Goal: Find specific page/section: Find specific page/section

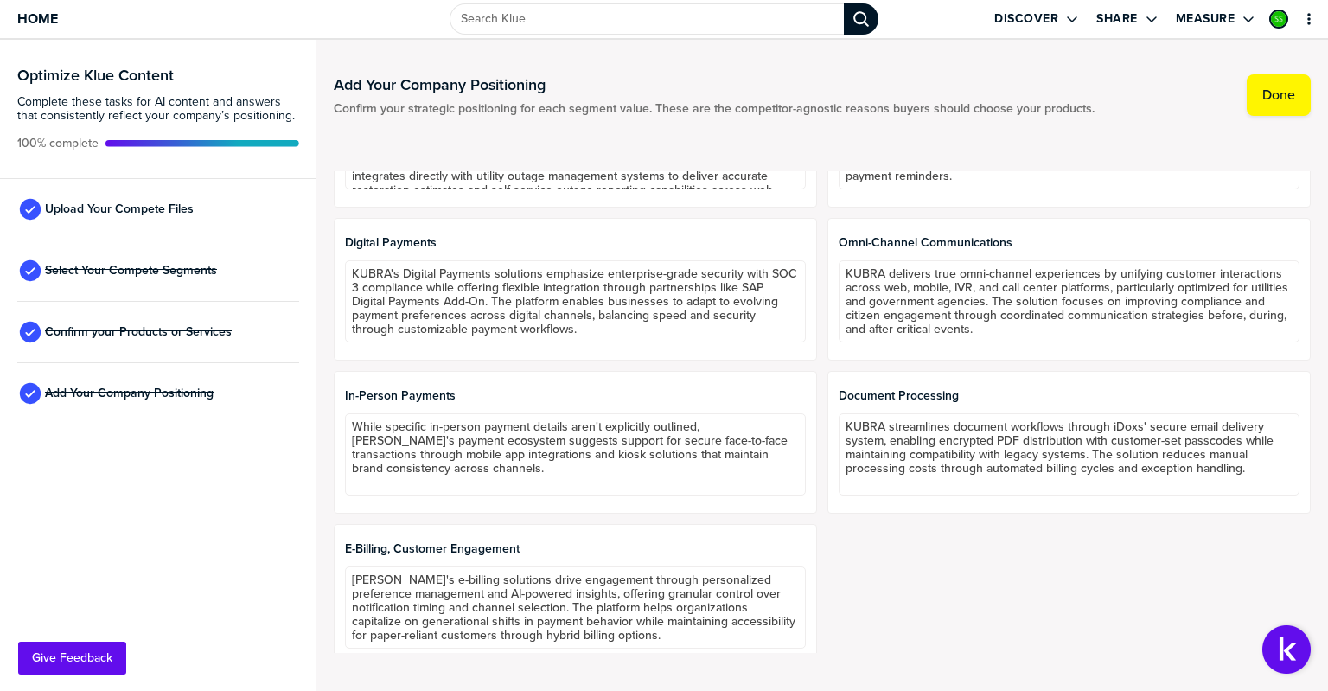
scroll to position [1593, 0]
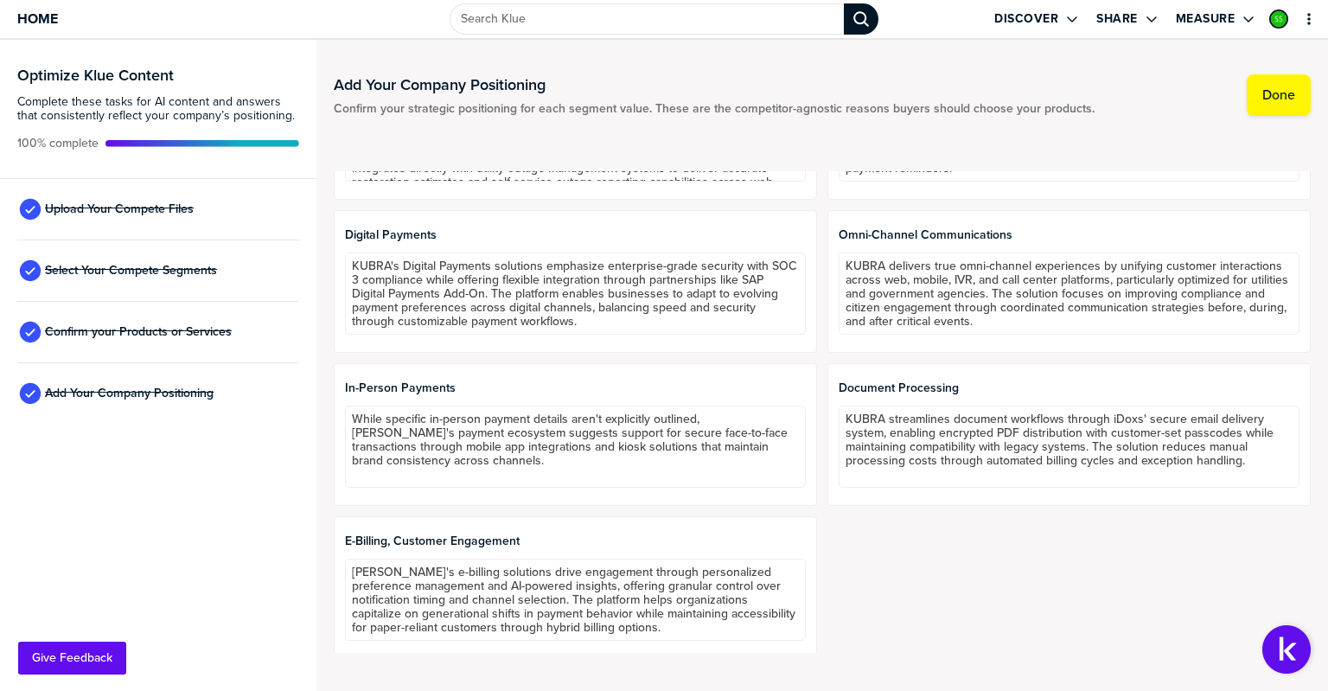
click at [155, 210] on span "Upload Your Compete Files" at bounding box center [119, 209] width 149 height 14
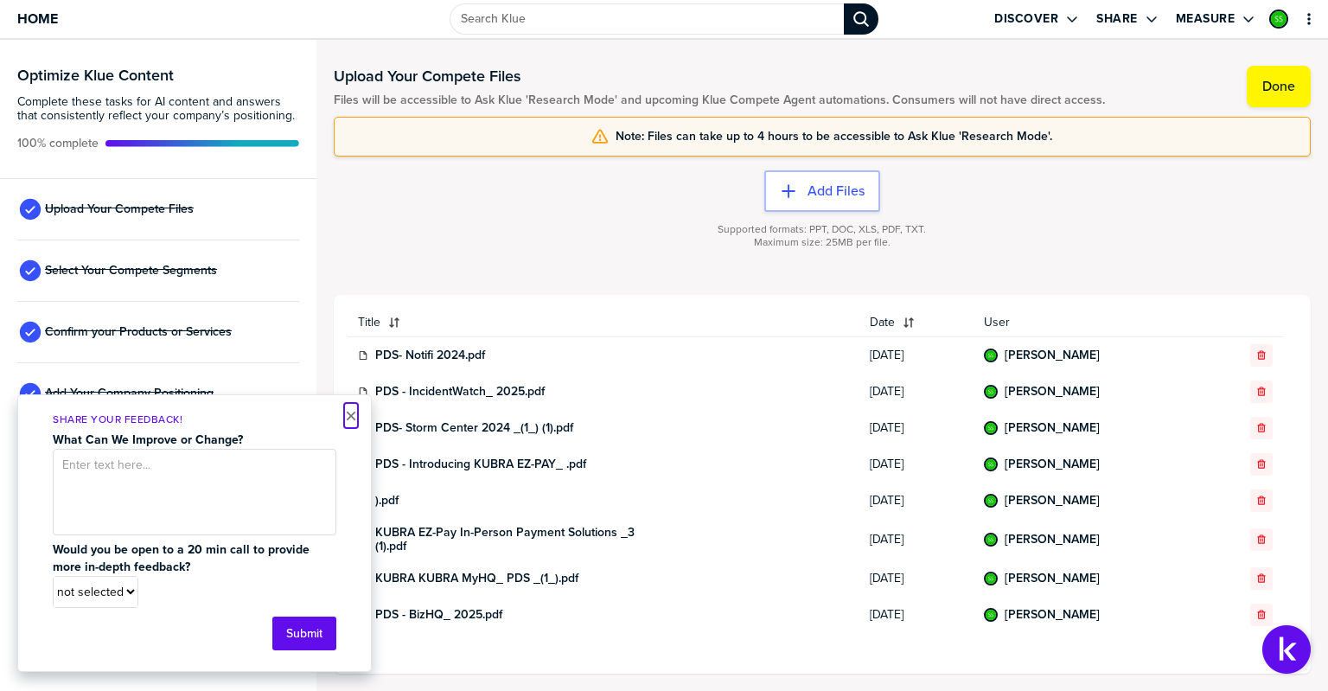
click at [349, 413] on button "×" at bounding box center [351, 416] width 12 height 21
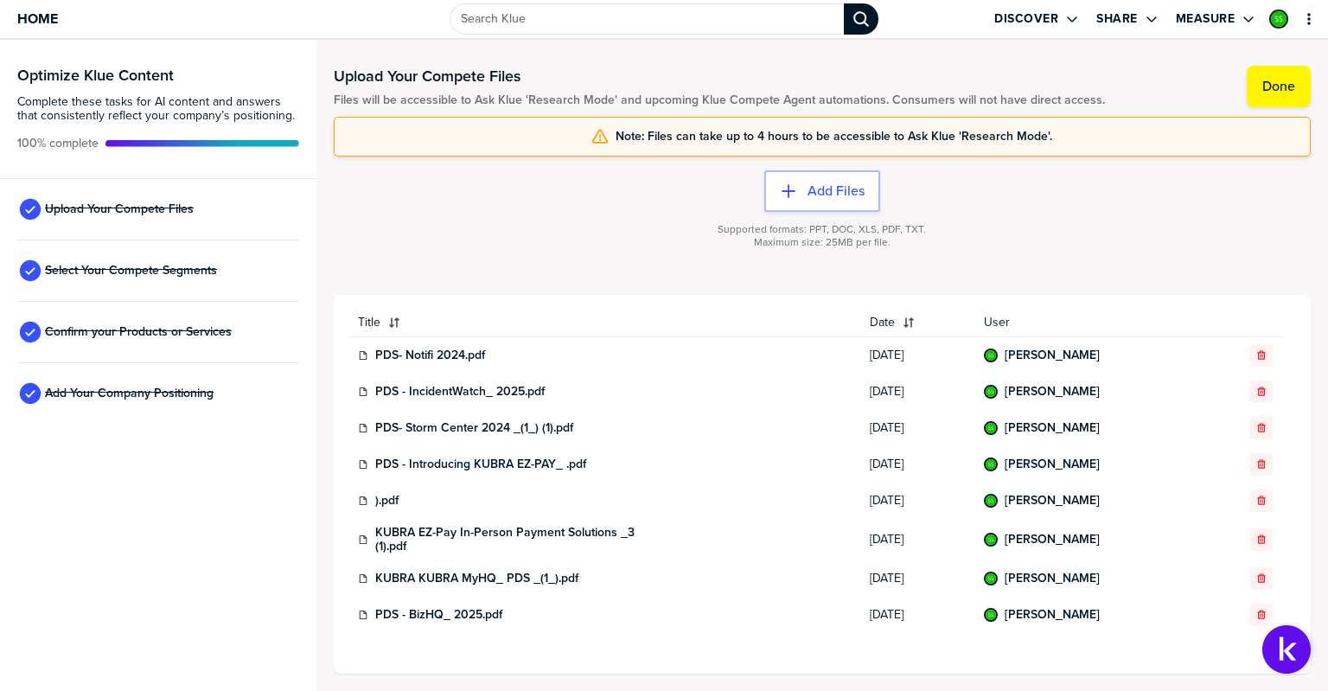
click at [59, 24] on div "Home" at bounding box center [221, 19] width 443 height 38
click at [52, 22] on span "Home" at bounding box center [37, 18] width 41 height 15
